Goal: Task Accomplishment & Management: Use online tool/utility

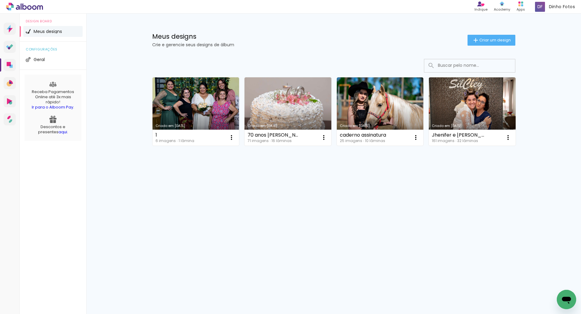
click at [261, 277] on div "Prosite Website + Landing pages Proof Sistema de seleção e venda de fotos Desig…" at bounding box center [290, 164] width 581 height 301
click at [235, 136] on iron-icon at bounding box center [231, 137] width 7 height 7
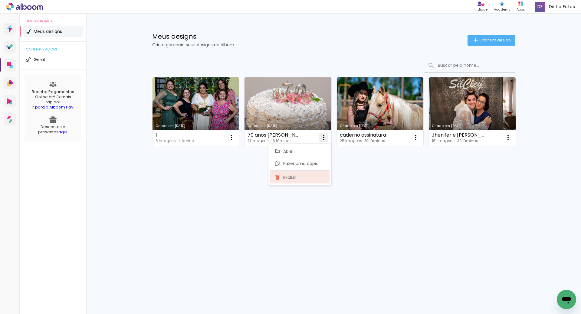
click at [294, 179] on span "Excluir" at bounding box center [289, 178] width 13 height 4
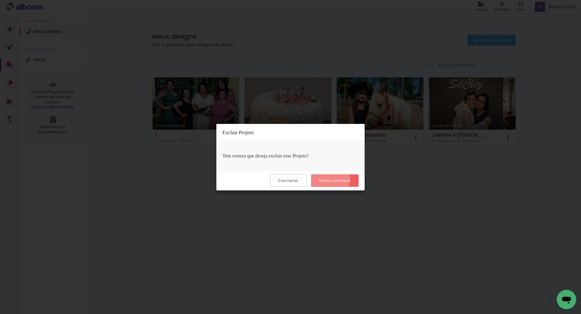
click at [0, 0] on slot "Tenho certeza" at bounding box center [0, 0] width 0 height 0
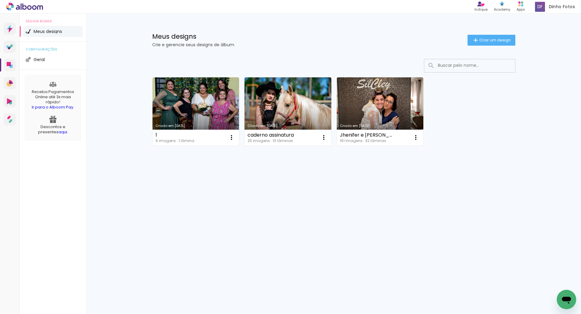
click at [317, 184] on div "Criado em [DATE] 1 6 imagens ∙ 1 lâmina Abrir Fazer uma cópia Excluir Criado em…" at bounding box center [333, 128] width 393 height 150
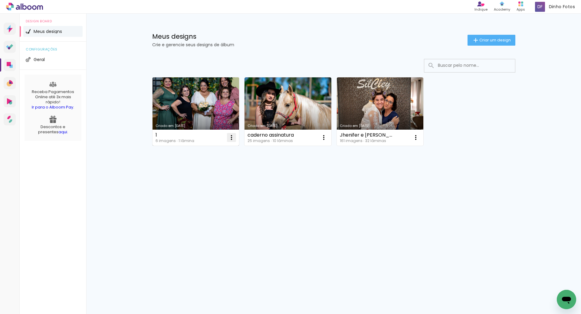
click at [227, 139] on paper-icon-button at bounding box center [231, 138] width 12 height 12
click at [203, 183] on paper-item "Excluir" at bounding box center [208, 178] width 60 height 12
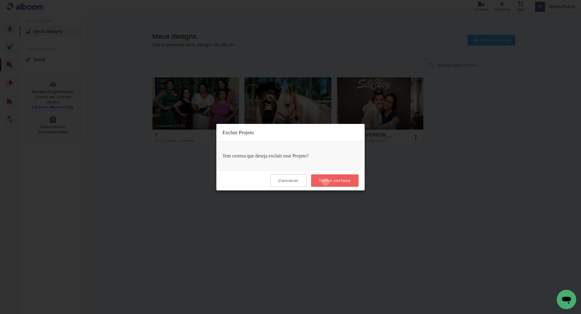
click at [0, 0] on slot "Tenho certeza" at bounding box center [0, 0] width 0 height 0
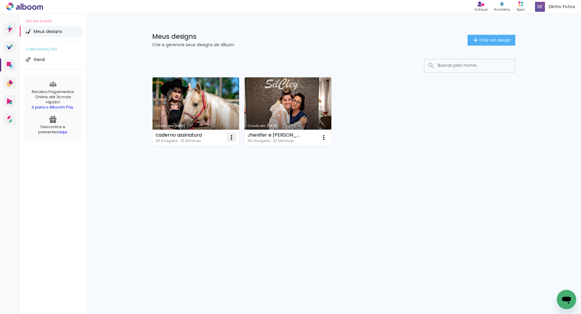
click at [231, 140] on iron-icon at bounding box center [231, 137] width 7 height 7
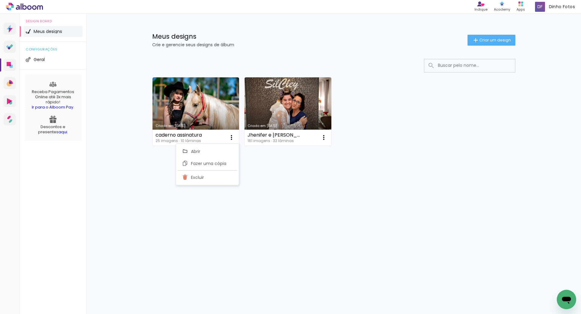
click at [282, 181] on div "Criado em [DATE] caderno assinatura 25 imagens ∙ 10 lâminas Abrir Fazer uma cóp…" at bounding box center [333, 128] width 393 height 150
click at [480, 41] on span "Criar um design" at bounding box center [494, 40] width 31 height 4
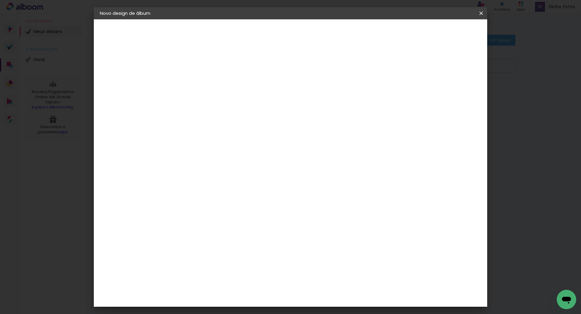
click at [199, 77] on input at bounding box center [199, 81] width 0 height 9
type input "[PERSON_NAME] e [PERSON_NAME]"
type paper-input "[PERSON_NAME] e [PERSON_NAME]"
click at [0, 0] on slot "Avançar" at bounding box center [0, 0] width 0 height 0
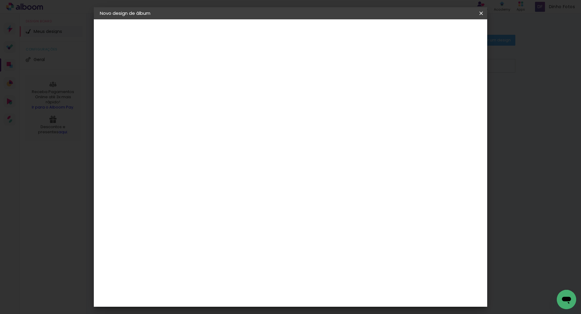
click at [213, 138] on paper-item "Foto 15" at bounding box center [214, 146] width 65 height 16
click at [0, 0] on slot "Avançar" at bounding box center [0, 0] width 0 height 0
click at [240, 178] on span "20 × 30" at bounding box center [226, 184] width 28 height 12
click at [298, 32] on paper-button "Avançar" at bounding box center [283, 32] width 30 height 10
click at [433, 65] on div "Mostrar sangria" at bounding box center [429, 66] width 40 height 8
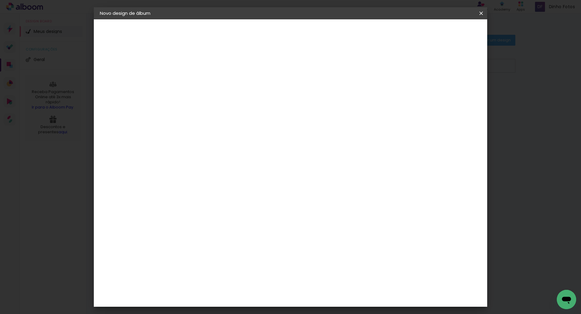
type paper-checkbox "on"
click at [447, 35] on paper-button "Iniciar design" at bounding box center [430, 32] width 40 height 10
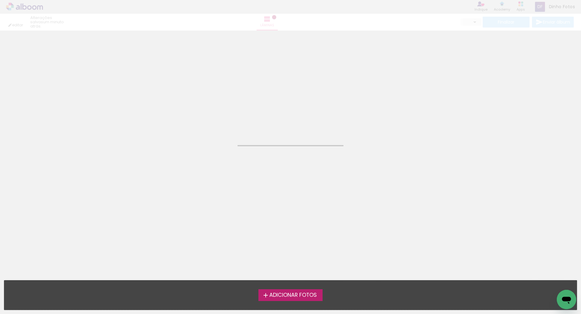
click at [279, 295] on span "Adicionar Fotos" at bounding box center [293, 295] width 48 height 5
click at [0, 0] on input "file" at bounding box center [0, 0] width 0 height 0
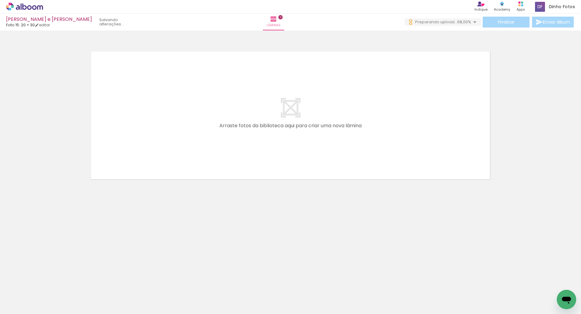
click at [30, 297] on iron-icon at bounding box center [30, 296] width 5 height 5
click at [0, 0] on slot "Não utilizadas" at bounding box center [0, 0] width 0 height 0
type input "Não utilizadas"
click at [31, 142] on div at bounding box center [290, 108] width 581 height 150
